Goal: Find contact information: Find contact information

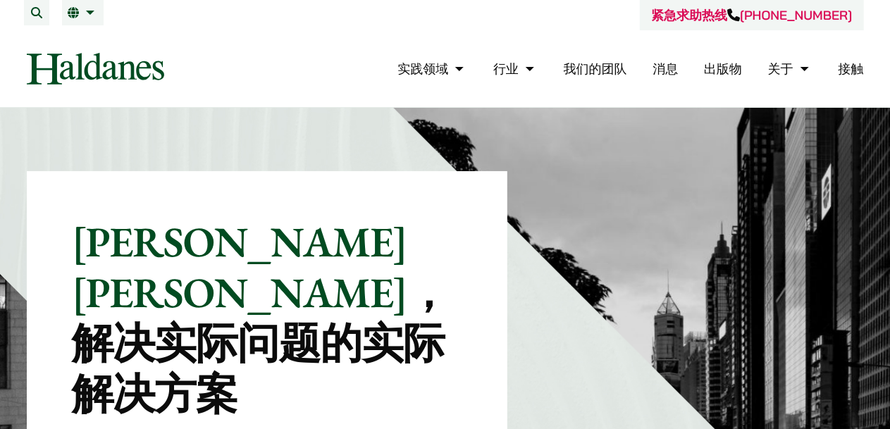
click at [0, 0] on button "打开菜单" at bounding box center [0, 0] width 0 height 0
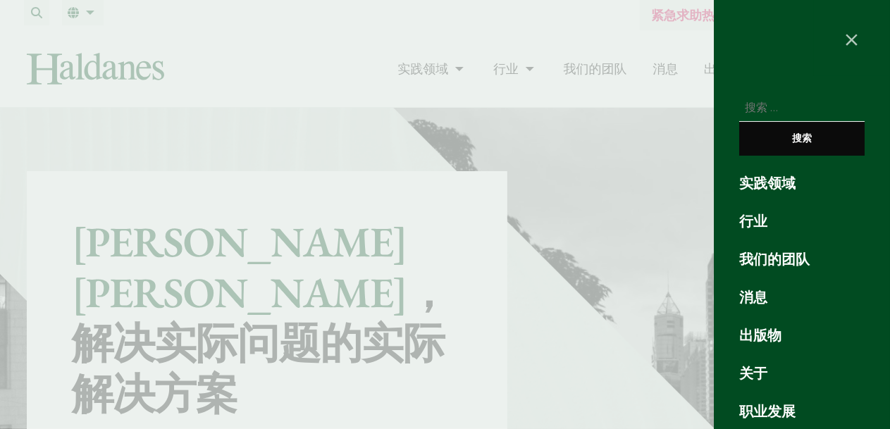
click at [636, 45] on div at bounding box center [445, 214] width 890 height 429
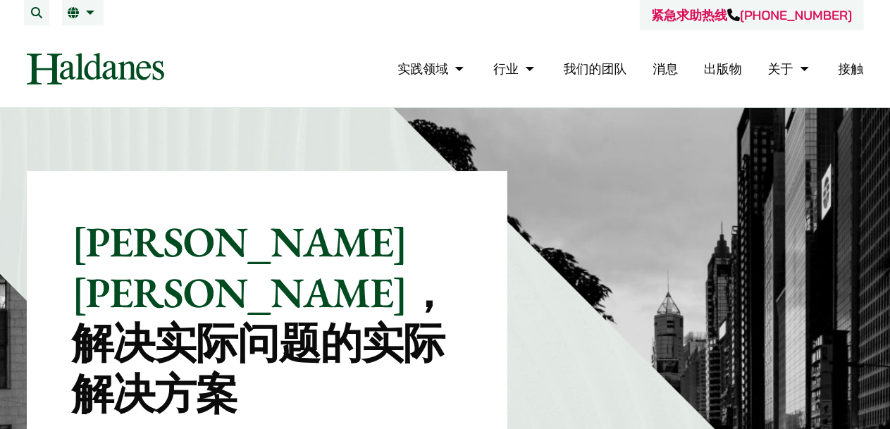
click at [0, 0] on button "打开菜单" at bounding box center [0, 0] width 0 height 0
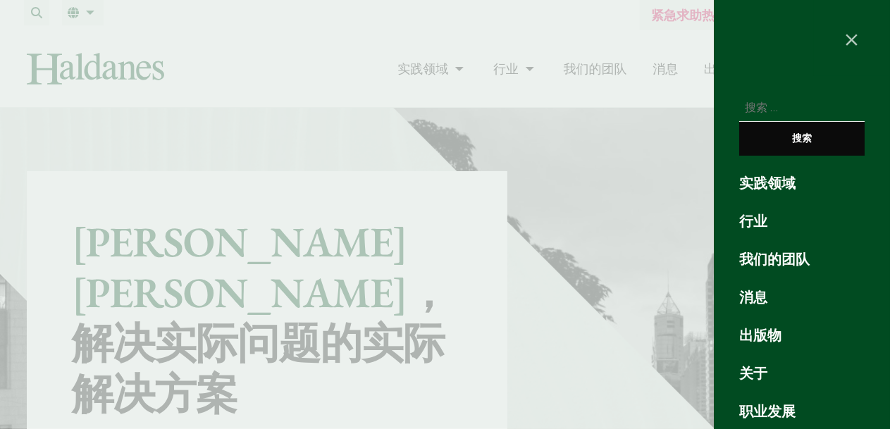
click at [763, 174] on font "实践领域" at bounding box center [767, 183] width 56 height 18
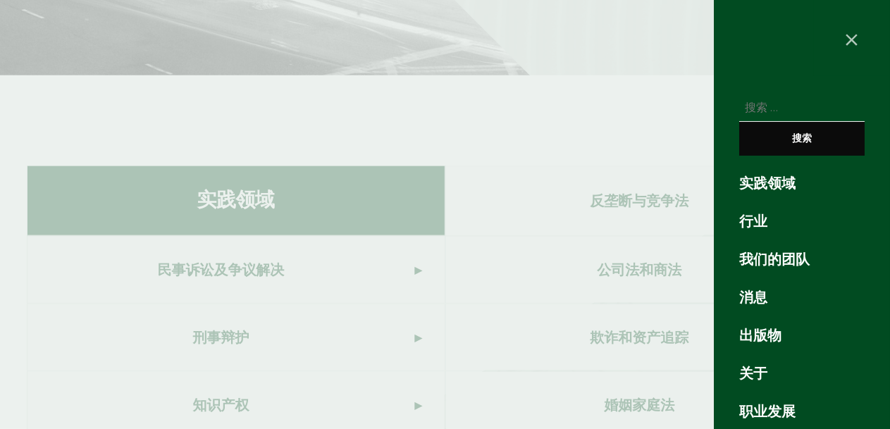
scroll to position [751, 0]
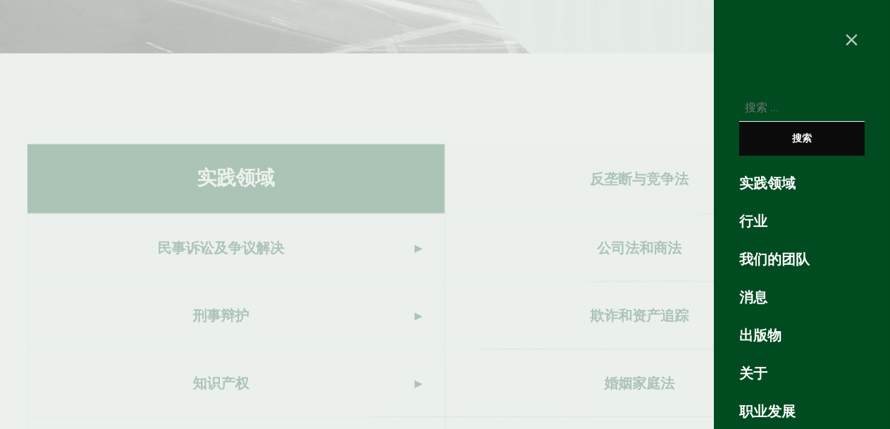
click at [783, 174] on font "实践领域" at bounding box center [767, 183] width 56 height 18
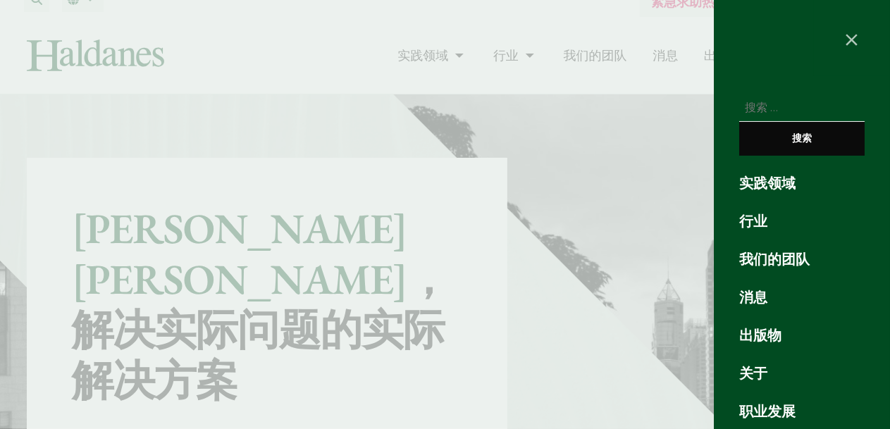
scroll to position [0, 0]
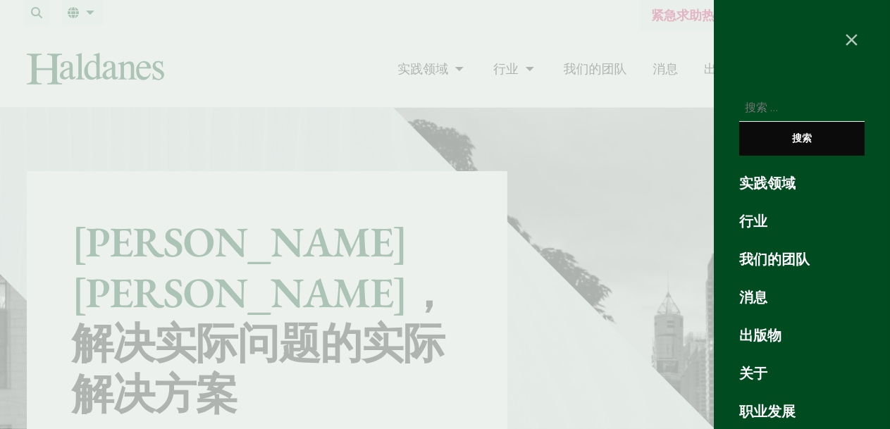
click at [506, 208] on div at bounding box center [445, 214] width 890 height 429
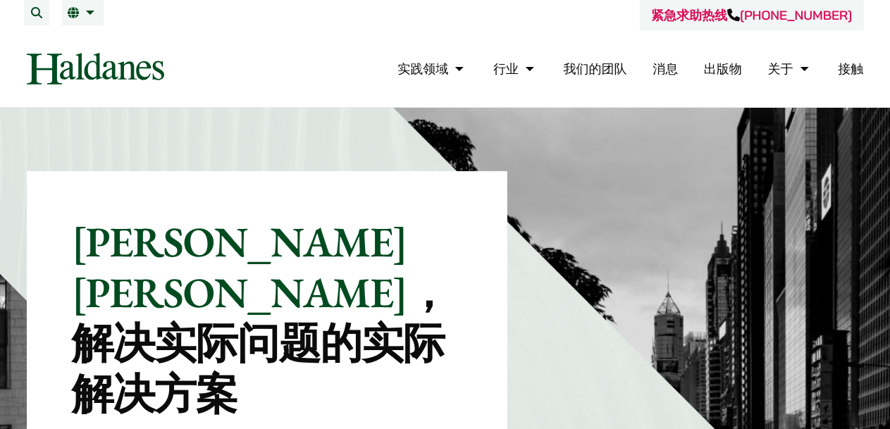
click at [0, 0] on button "打开菜单" at bounding box center [0, 0] width 0 height 0
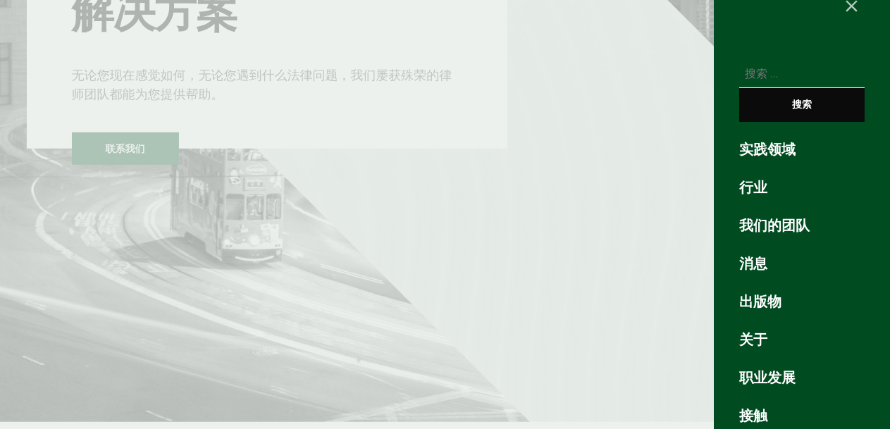
scroll to position [493, 0]
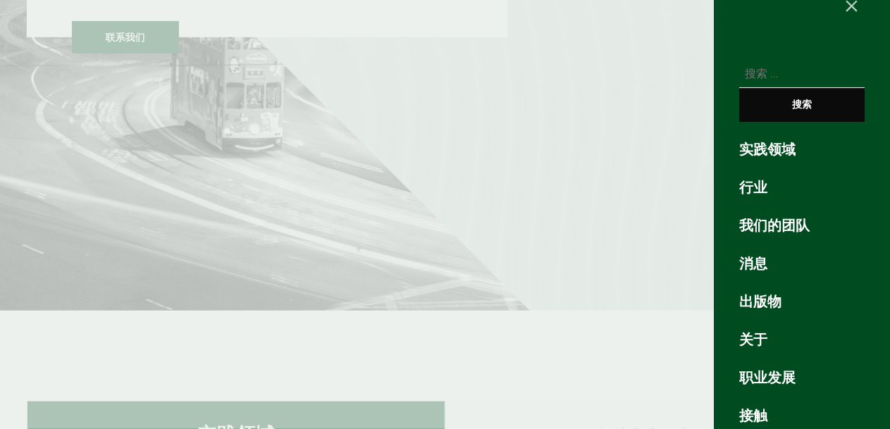
click at [403, 226] on div at bounding box center [445, 214] width 890 height 429
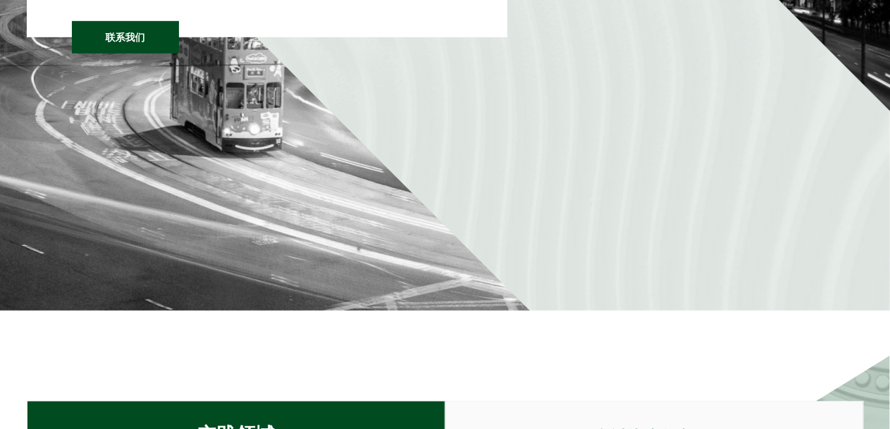
click at [373, 401] on div "实践领域" at bounding box center [236, 436] width 419 height 70
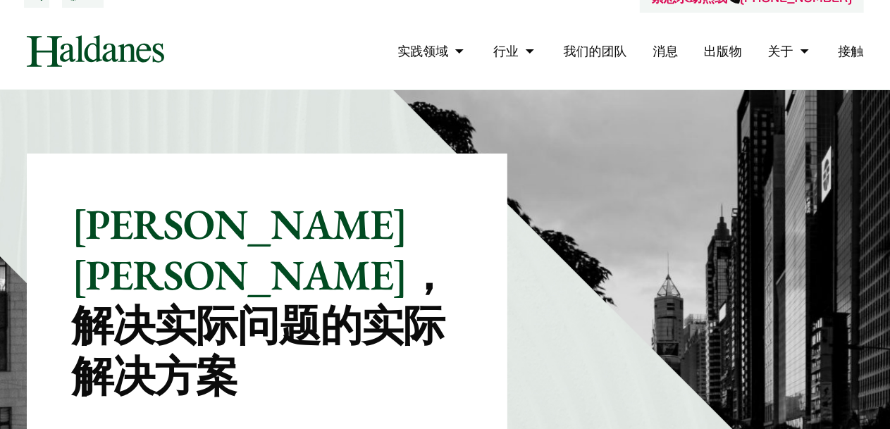
scroll to position [0, 0]
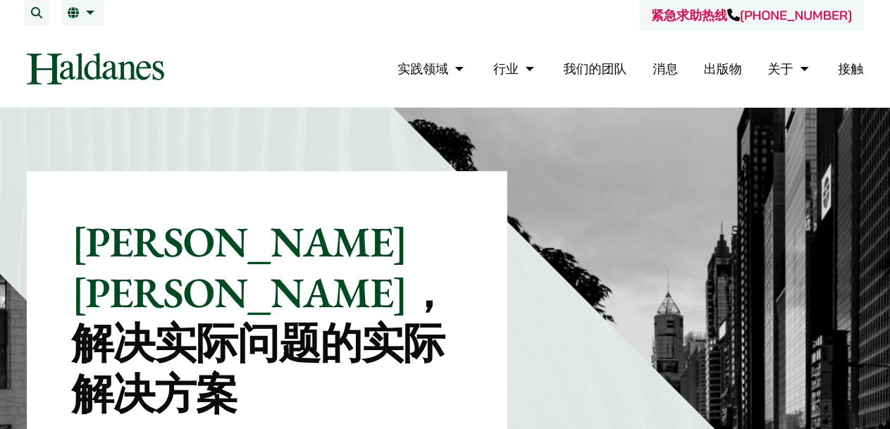
click at [0, 0] on button "打开菜单" at bounding box center [0, 0] width 0 height 0
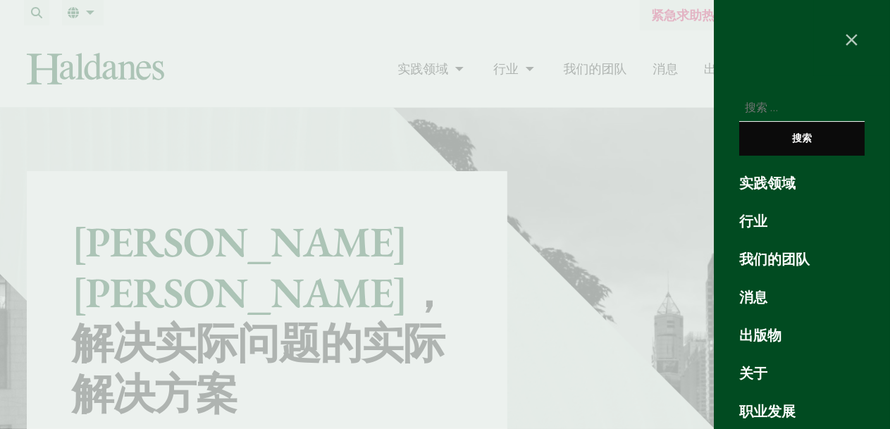
click at [750, 212] on font "行业" at bounding box center [753, 221] width 28 height 18
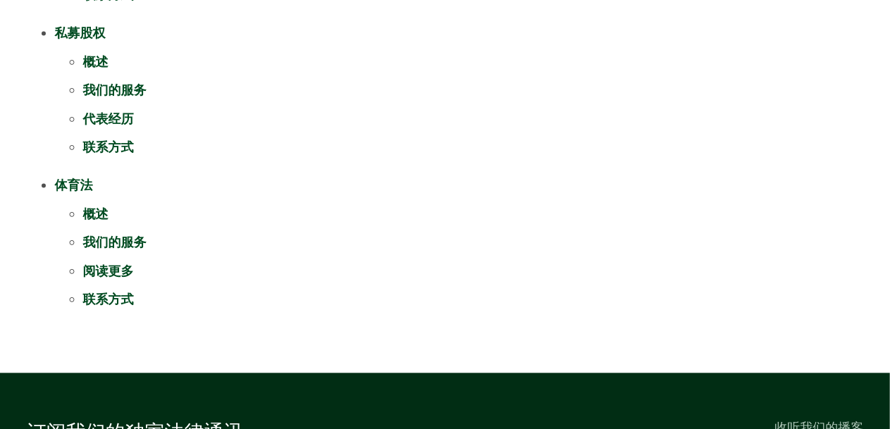
scroll to position [1545, 0]
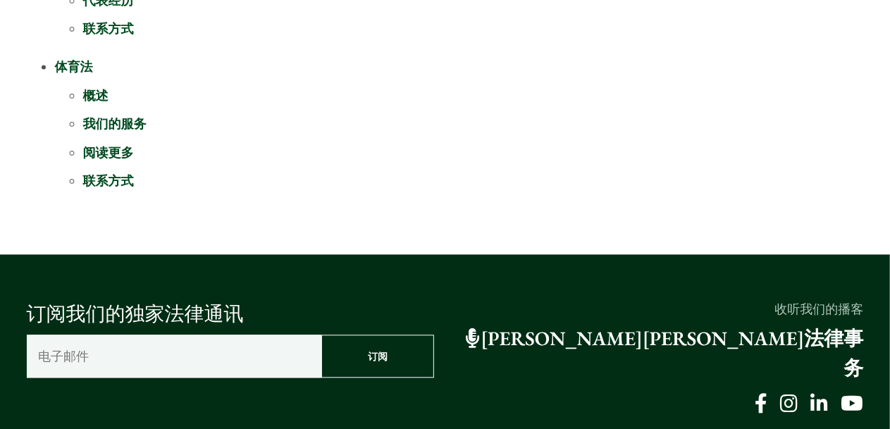
drag, startPoint x: 74, startPoint y: 232, endPoint x: 259, endPoint y: 235, distance: 185.4
copy font "[STREET_ADDRESS]"
